Goal: Information Seeking & Learning: Learn about a topic

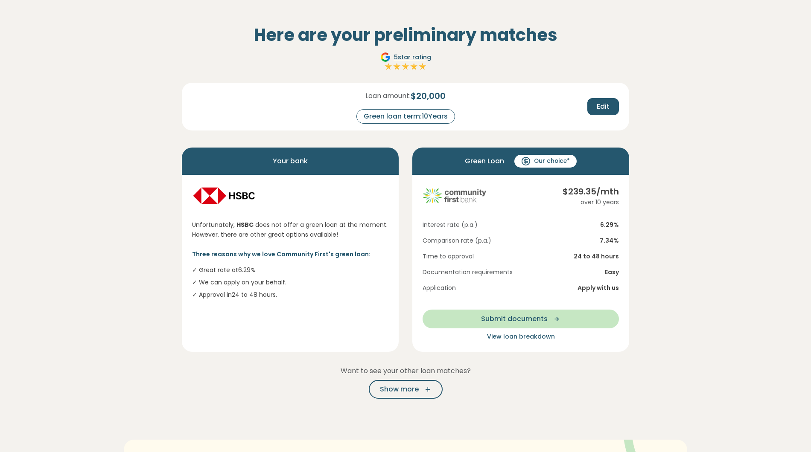
scroll to position [46, 0]
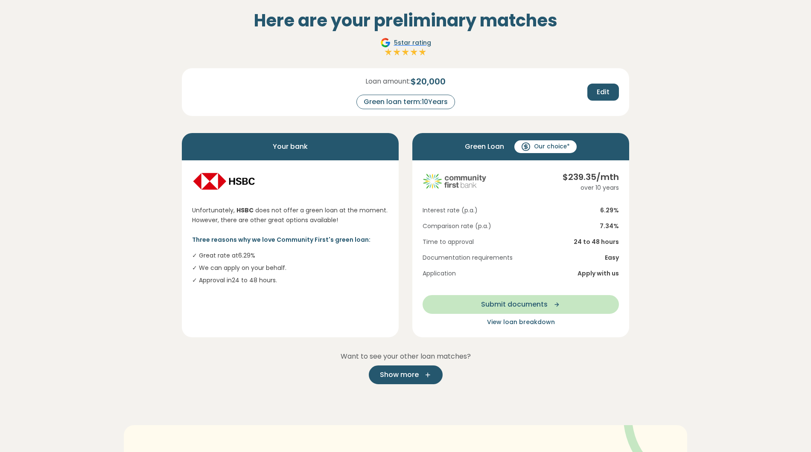
click at [428, 376] on icon "button" at bounding box center [425, 375] width 13 height 8
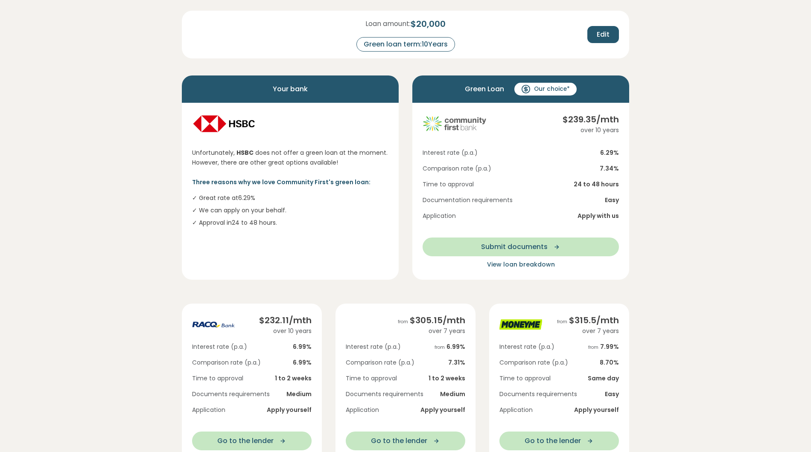
scroll to position [0, 0]
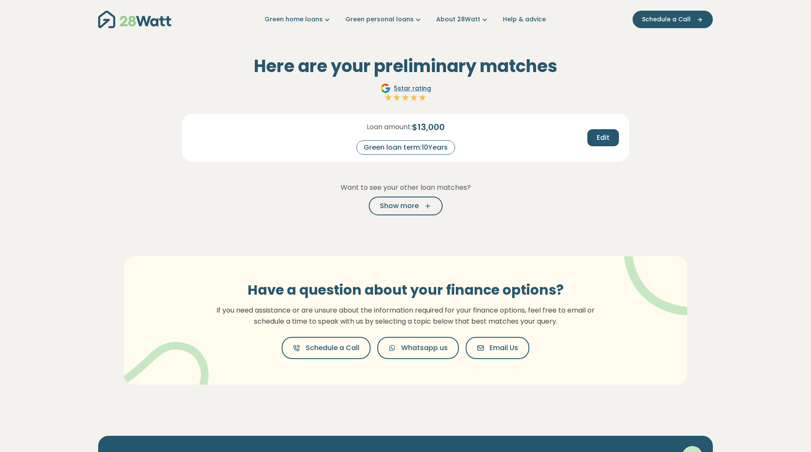
click at [495, 212] on div "Show more" at bounding box center [405, 206] width 447 height 19
click at [511, 213] on div "Show more" at bounding box center [405, 206] width 447 height 19
click at [215, 217] on div "Here are your preliminary matches 5 star rating Loan amount: $ 13,000 Green loa…" at bounding box center [405, 130] width 461 height 183
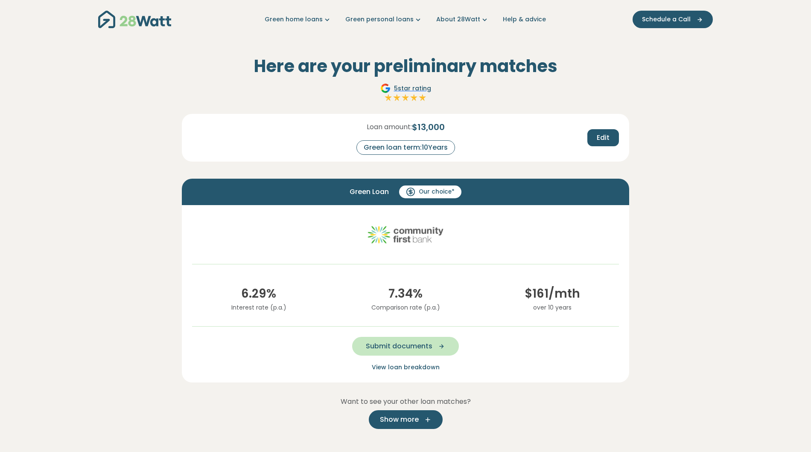
click at [434, 419] on button "Show more" at bounding box center [406, 419] width 74 height 19
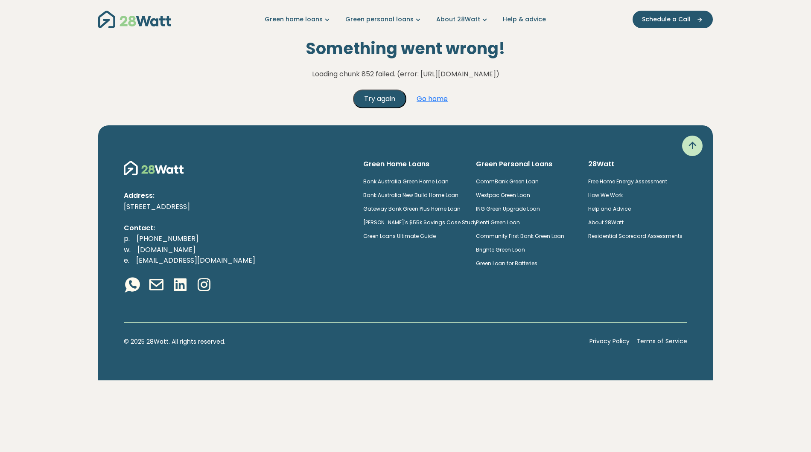
click at [376, 98] on button "Try again" at bounding box center [379, 99] width 53 height 19
click at [245, 304] on div "Address: 4-12 Buckland Street, Chippendale 2008, NSW Contact: p. (02) 5850 4897…" at bounding box center [405, 252] width 614 height 255
click at [425, 381] on html "Green home loans Get started Learn more Use case Products Green personal loans …" at bounding box center [405, 190] width 811 height 381
click at [187, 381] on html "Green home loans Get started Learn more Use case Products Green personal loans …" at bounding box center [405, 190] width 811 height 381
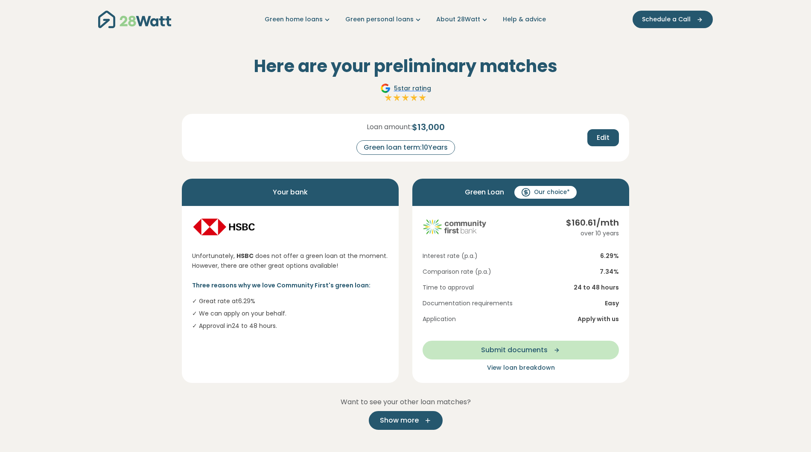
click at [410, 422] on span "Show more" at bounding box center [399, 421] width 39 height 10
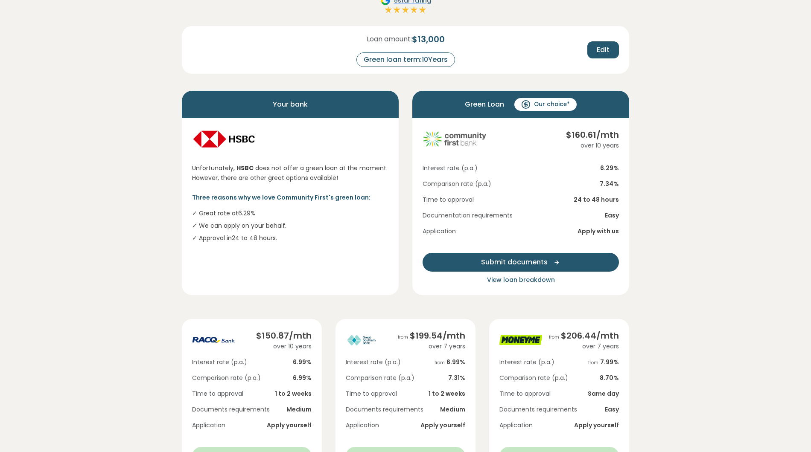
scroll to position [91, 0]
